Goal: Check status: Check status

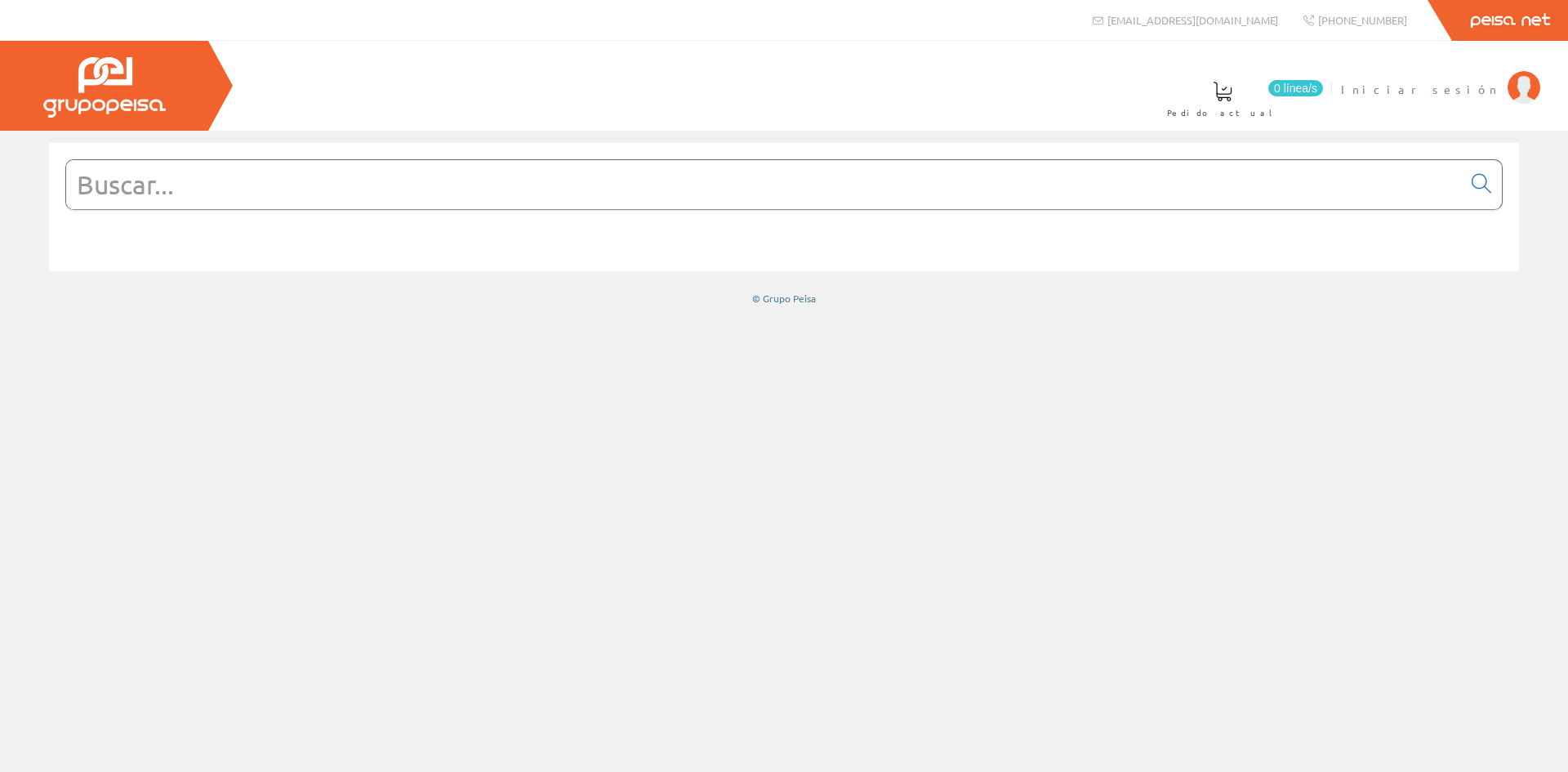
click at [1442, 88] on span "Iniciar sesión" at bounding box center [1419, 89] width 158 height 17
click at [1471, 93] on span "INSBE S.L." at bounding box center [1439, 89] width 122 height 17
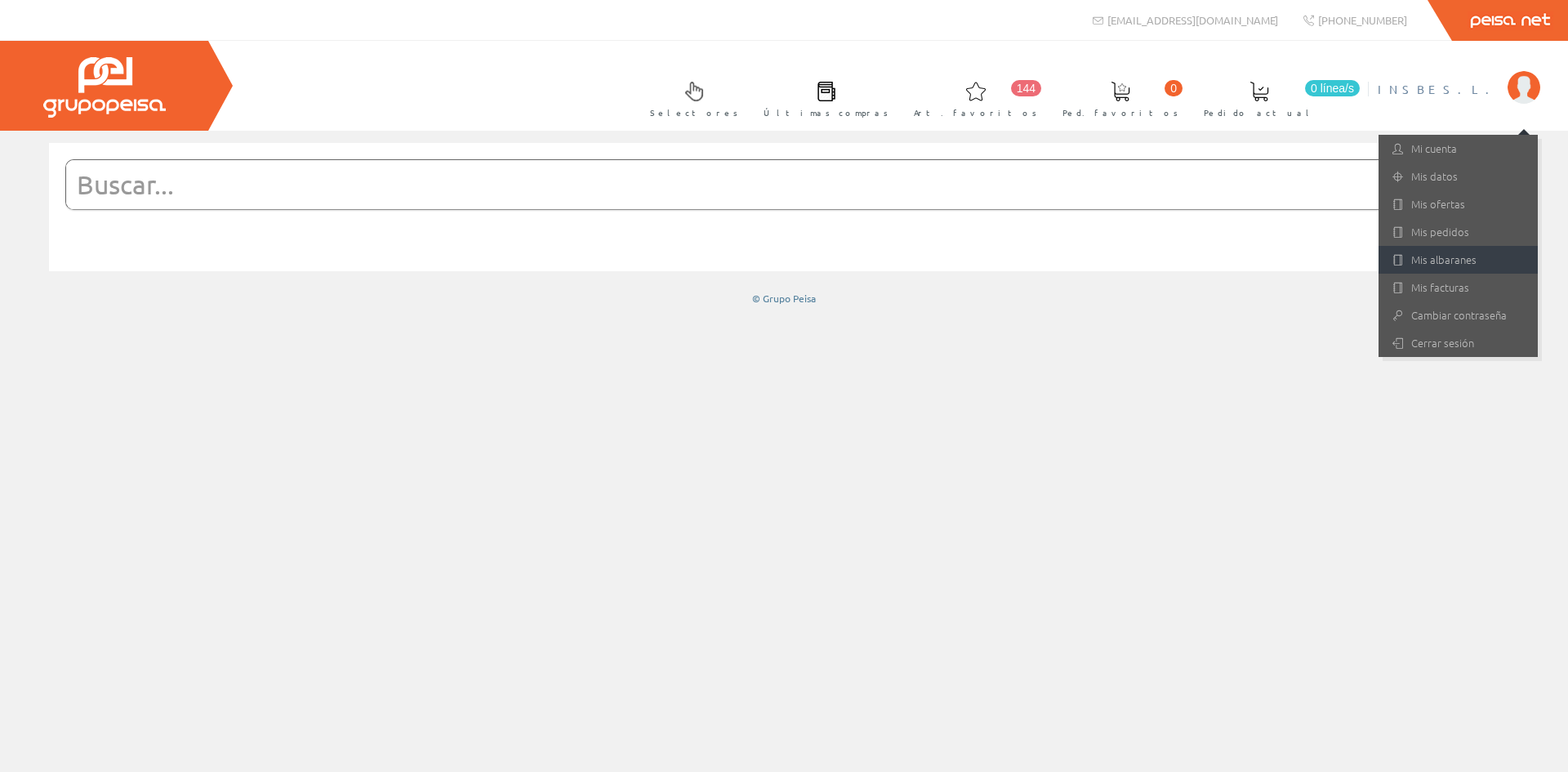
click at [1437, 269] on link "Mis albaranes" at bounding box center [1458, 260] width 159 height 28
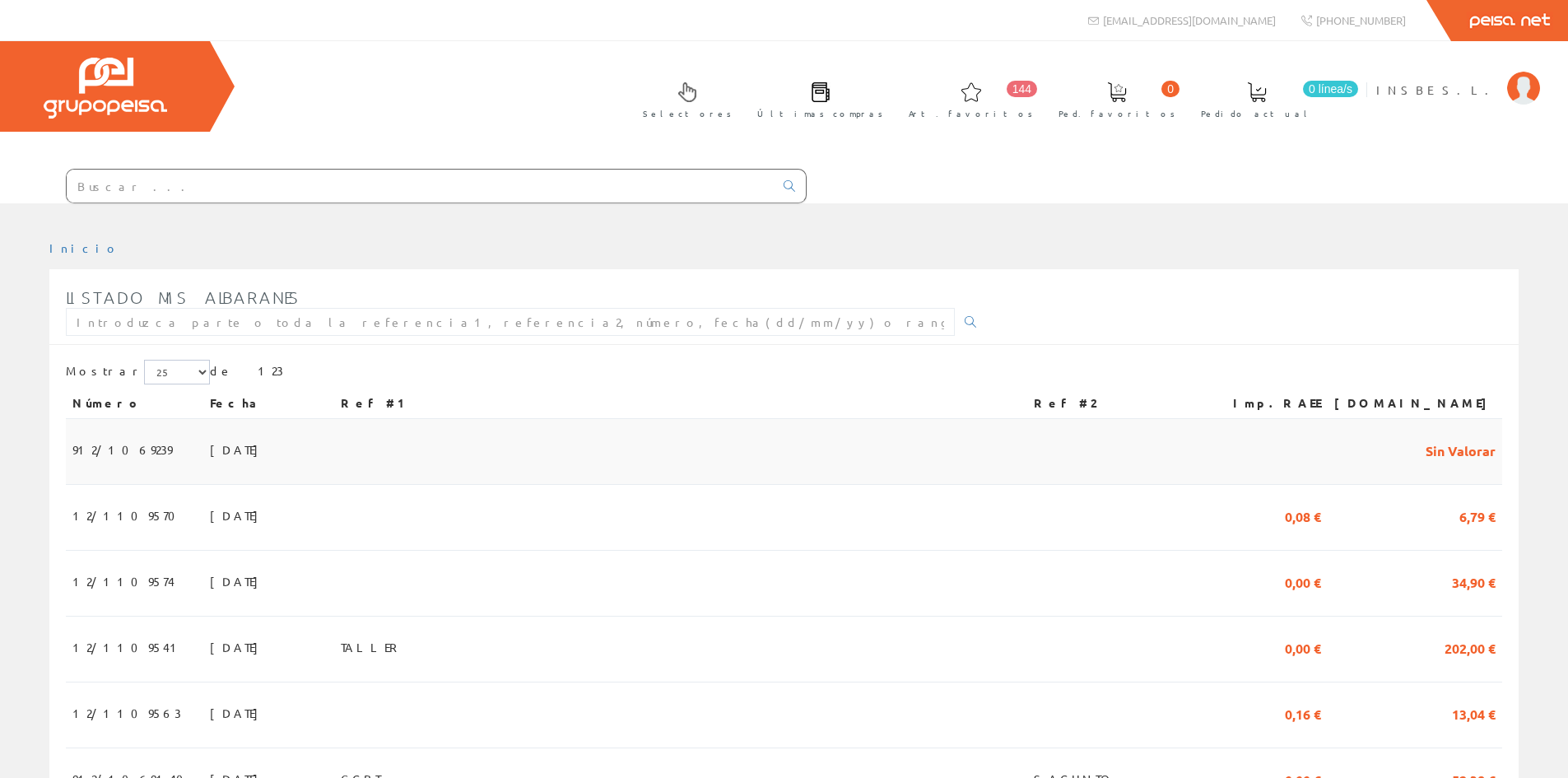
click at [210, 446] on span "09/09/2025" at bounding box center [238, 449] width 57 height 28
click at [210, 516] on span "[DATE]" at bounding box center [238, 515] width 57 height 28
click at [210, 649] on span "01/09/2025" at bounding box center [238, 647] width 57 height 28
